Goal: Task Accomplishment & Management: Use online tool/utility

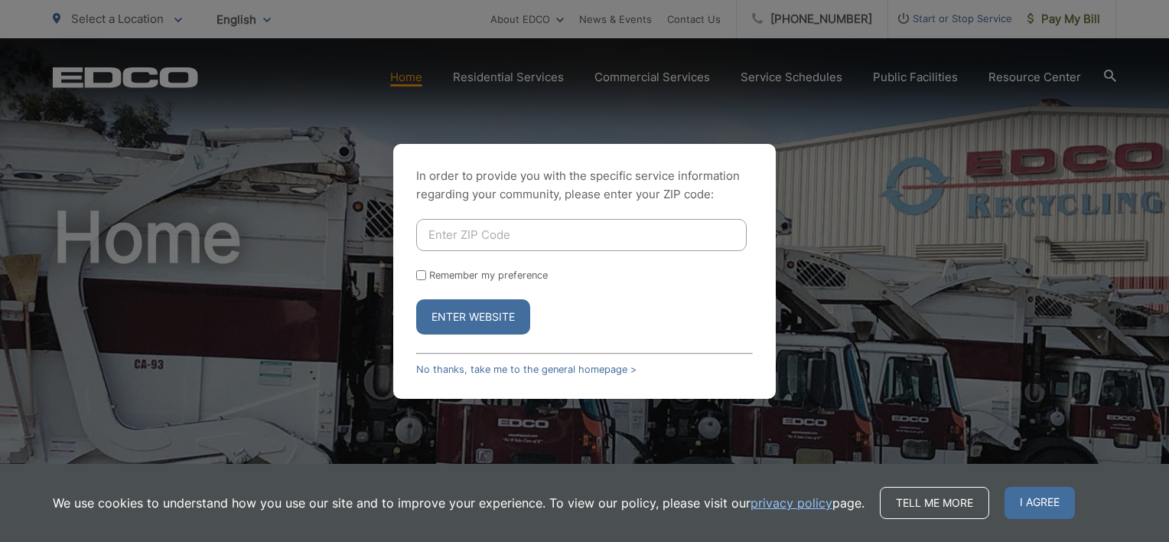
click at [600, 231] on input "Enter ZIP Code" at bounding box center [581, 235] width 331 height 32
type input "92029"
click at [601, 209] on div "In order to provide you with the specific service information regarding your co…" at bounding box center [584, 271] width 383 height 255
click at [467, 278] on label "Remember my preference" at bounding box center [488, 274] width 119 height 11
click at [426, 278] on input "Remember my preference" at bounding box center [421, 275] width 10 height 10
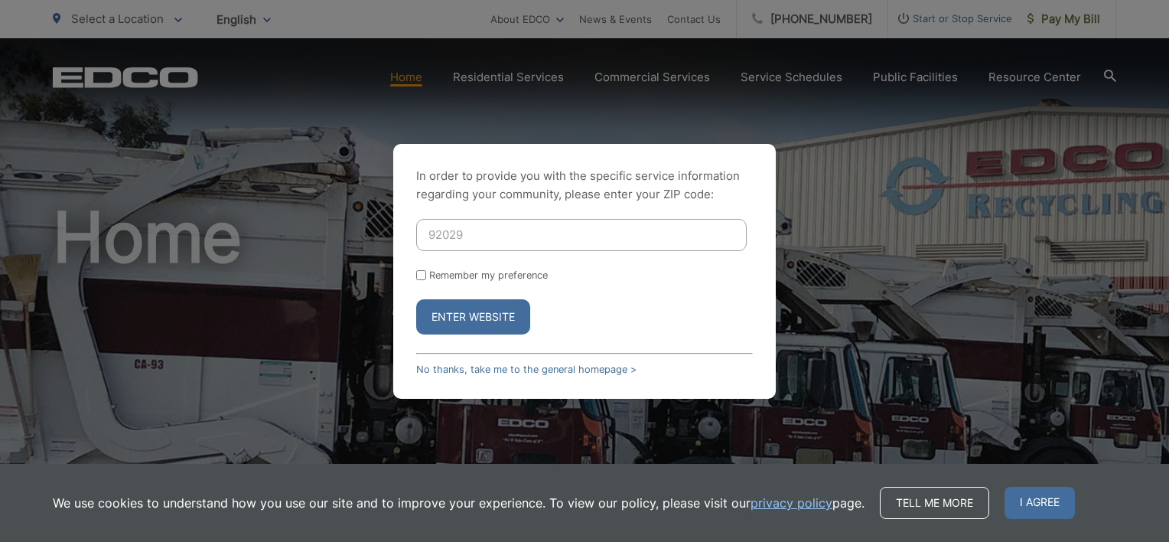
checkbox input "true"
click at [469, 318] on button "Enter Website" at bounding box center [473, 316] width 114 height 35
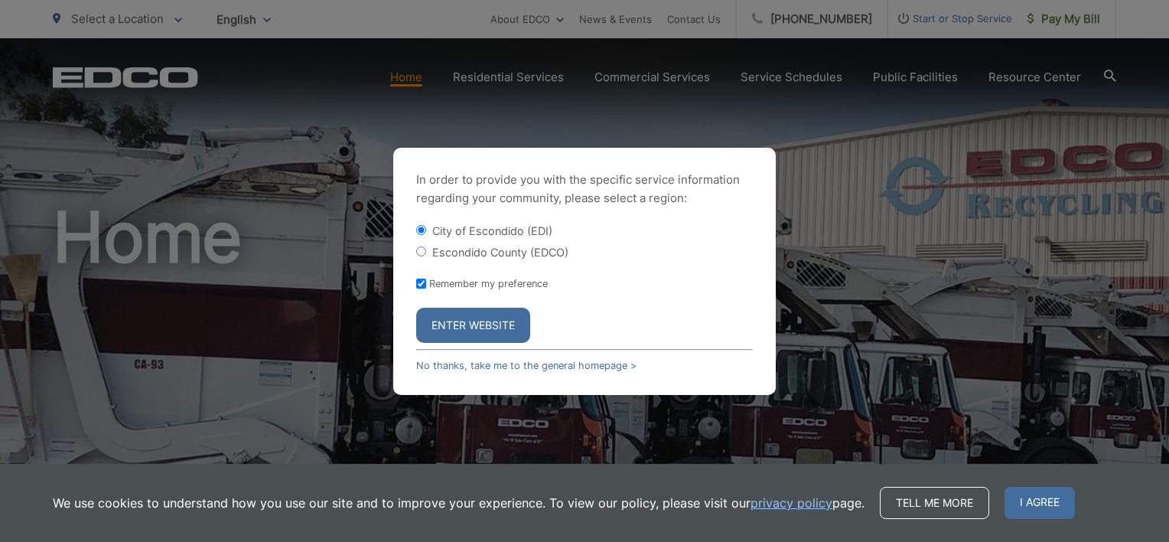
click at [469, 318] on button "Enter Website" at bounding box center [473, 325] width 114 height 35
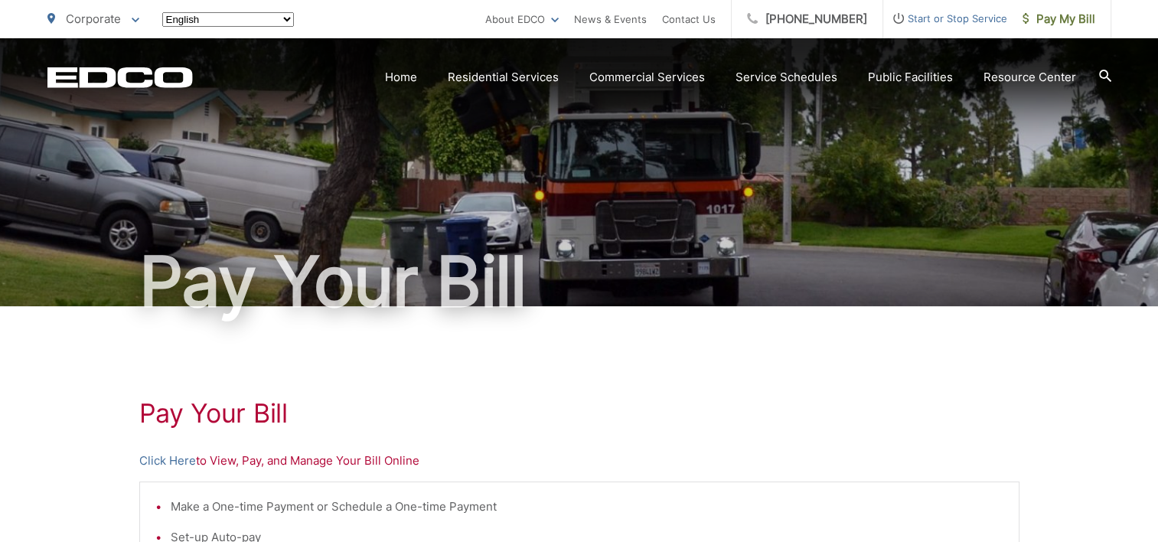
scroll to position [77, 0]
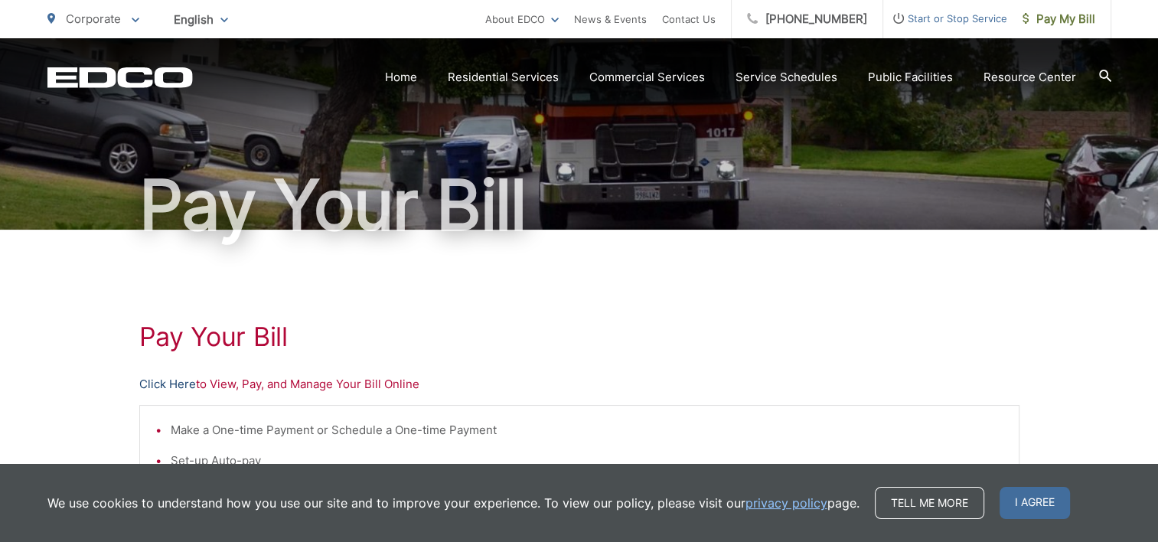
click at [157, 386] on link "Click Here" at bounding box center [167, 384] width 57 height 18
